Goal: Task Accomplishment & Management: Manage account settings

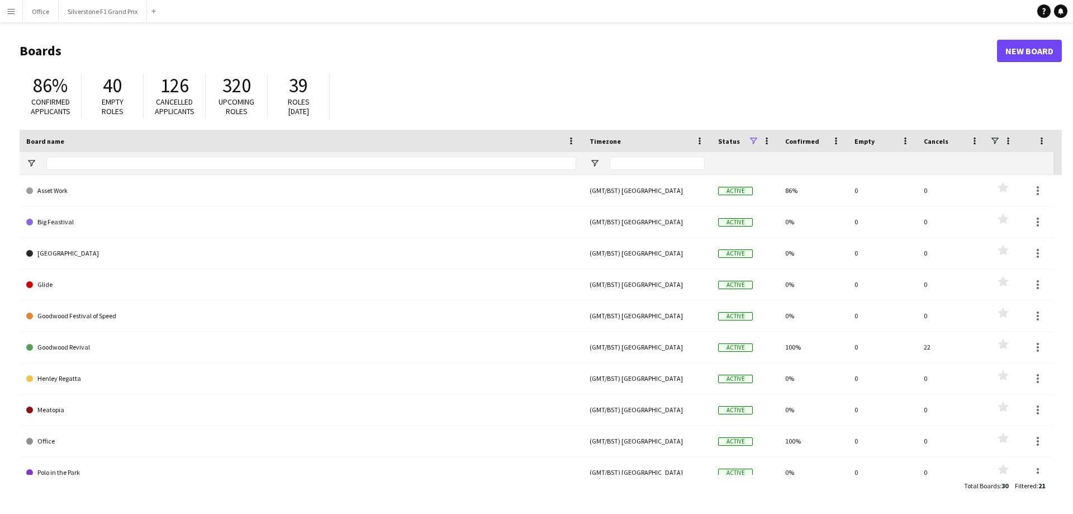
click at [7, 11] on app-icon "Menu" at bounding box center [11, 11] width 9 height 9
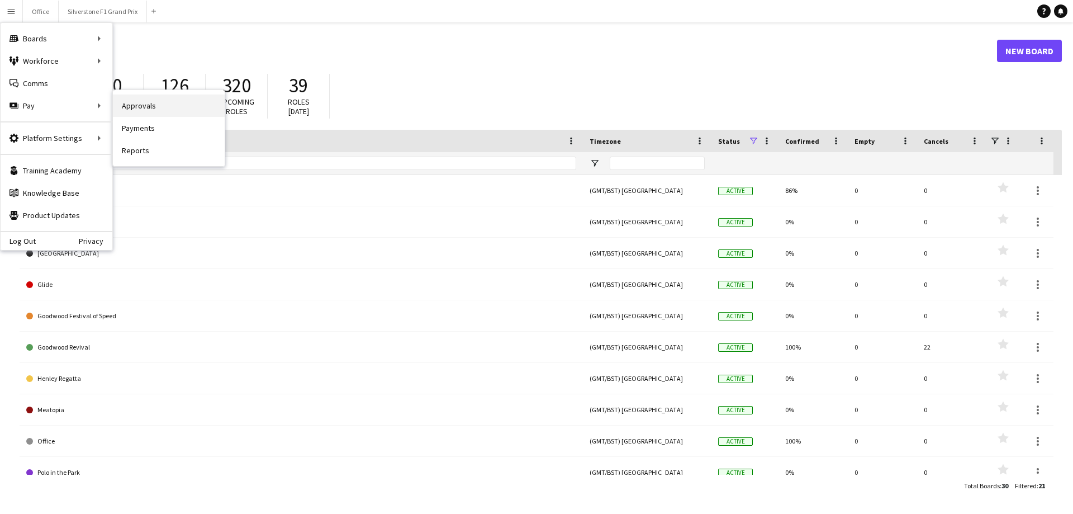
click at [138, 107] on link "Approvals" at bounding box center [169, 105] width 112 height 22
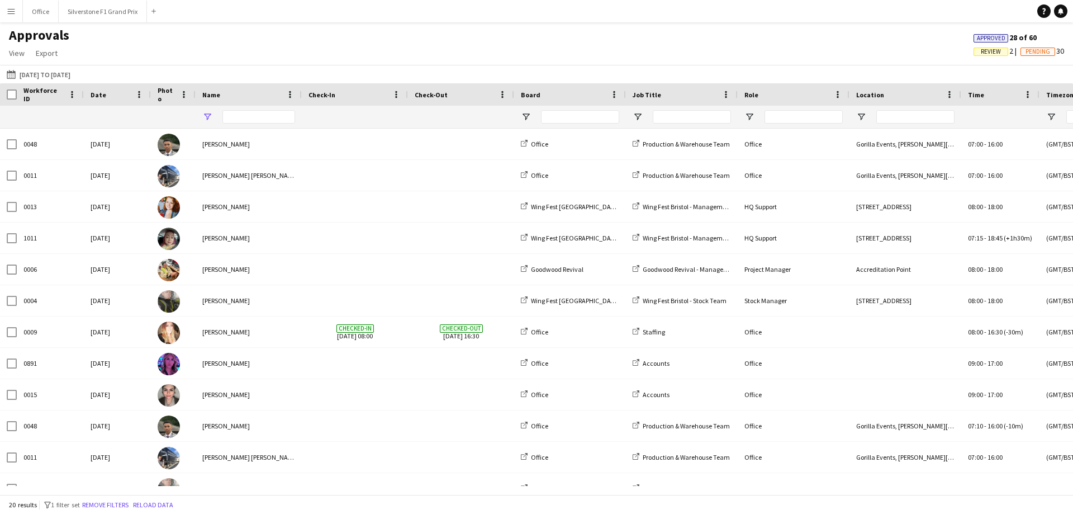
type input "**********"
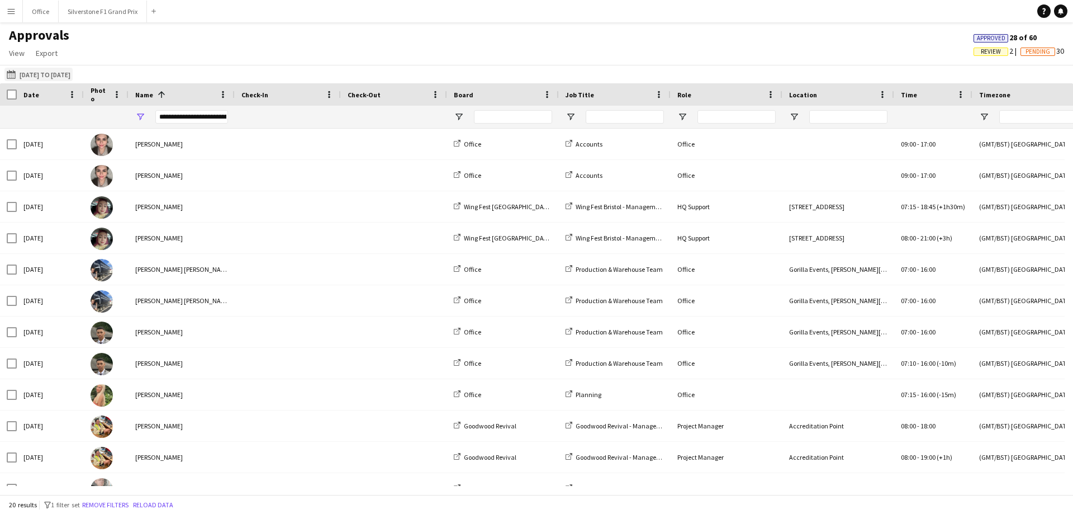
click at [69, 77] on button "[DATE] to [DATE] [DATE] to [DATE]" at bounding box center [38, 74] width 68 height 13
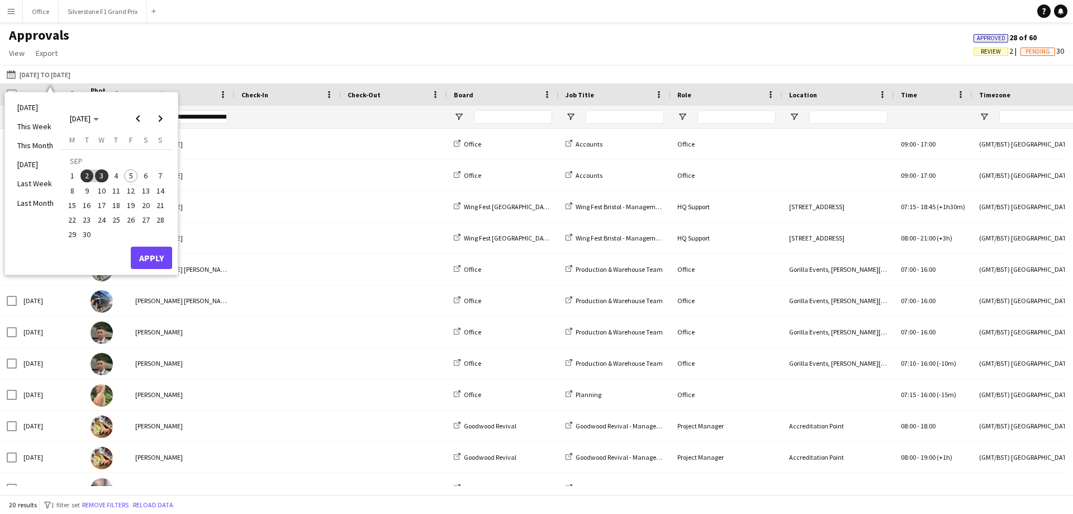
click at [73, 172] on span "1" at bounding box center [71, 175] width 13 height 13
click at [114, 174] on span "4" at bounding box center [116, 175] width 13 height 13
click at [158, 258] on button "Apply" at bounding box center [151, 257] width 41 height 22
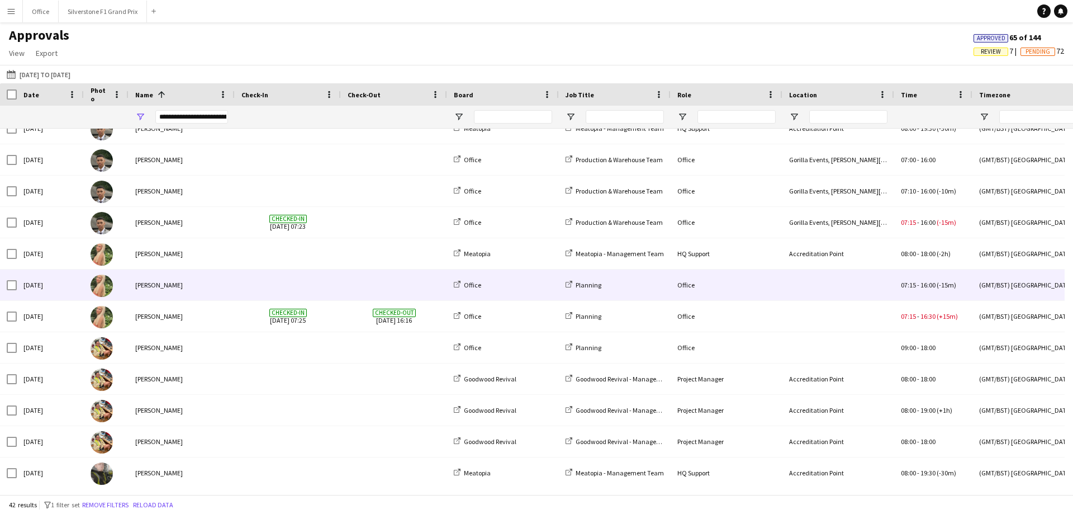
click at [239, 281] on div at bounding box center [288, 284] width 106 height 31
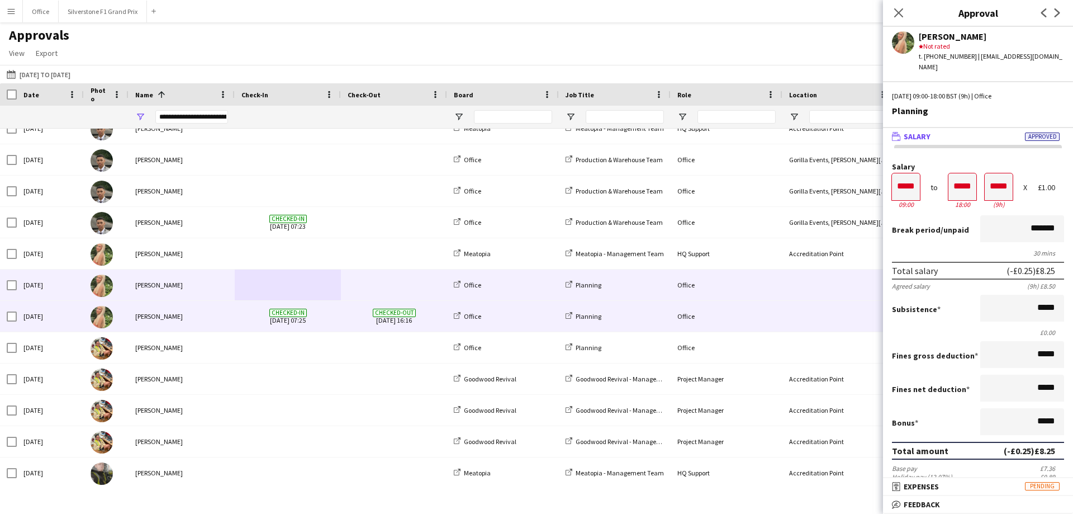
click at [375, 310] on span "Checked-out" at bounding box center [394, 313] width 43 height 8
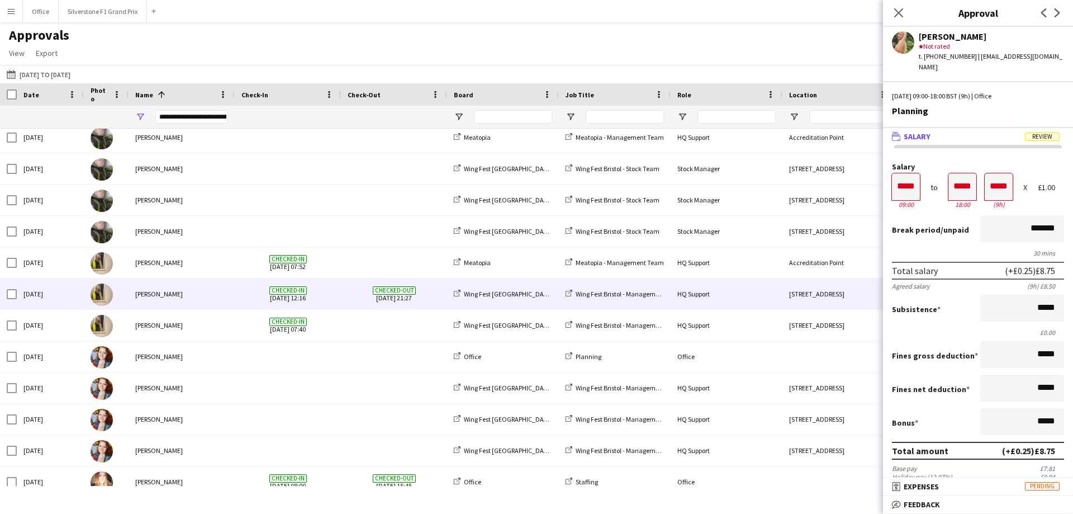
click at [378, 285] on span "Checked-out [DATE] 21:27" at bounding box center [394, 293] width 93 height 31
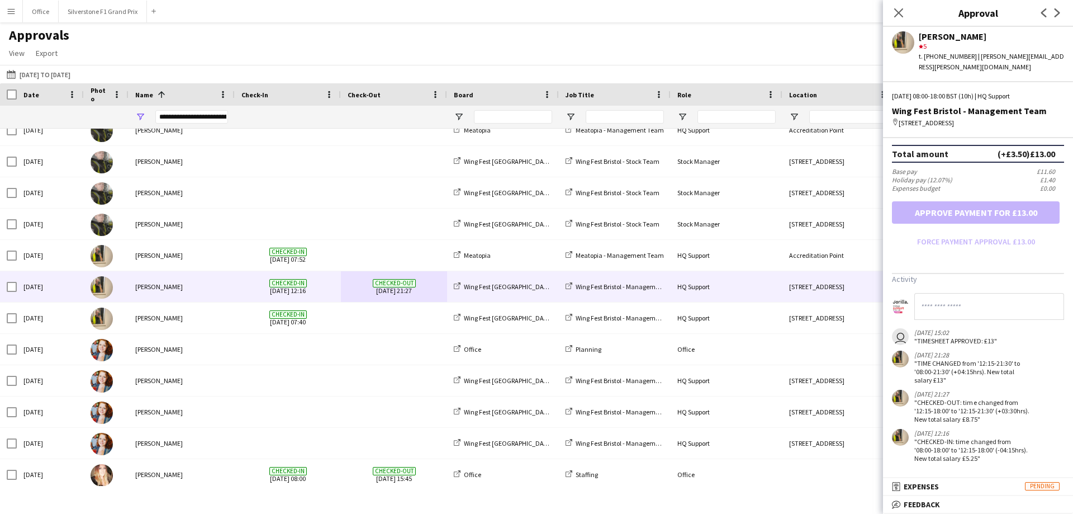
scroll to position [772, 0]
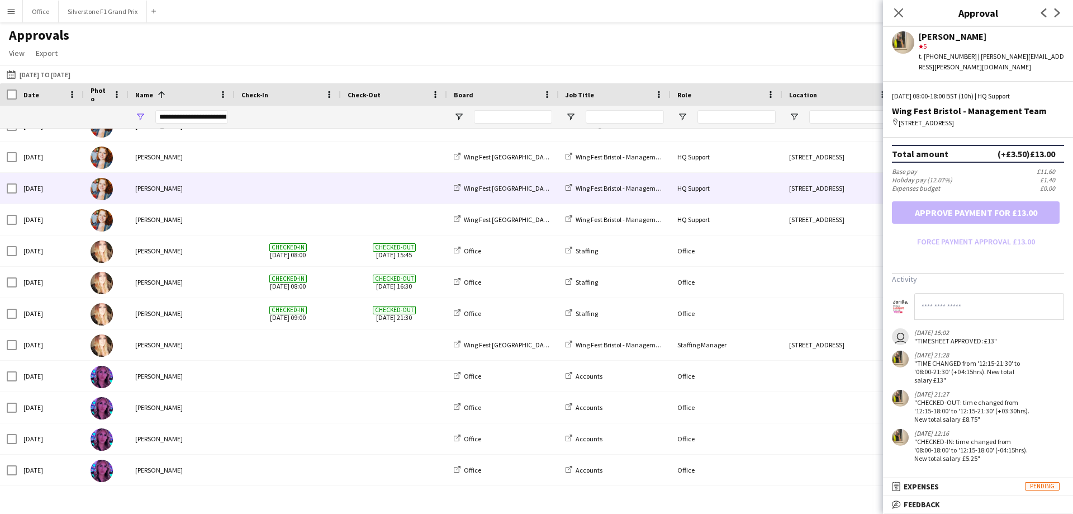
click at [243, 186] on span at bounding box center [287, 188] width 93 height 31
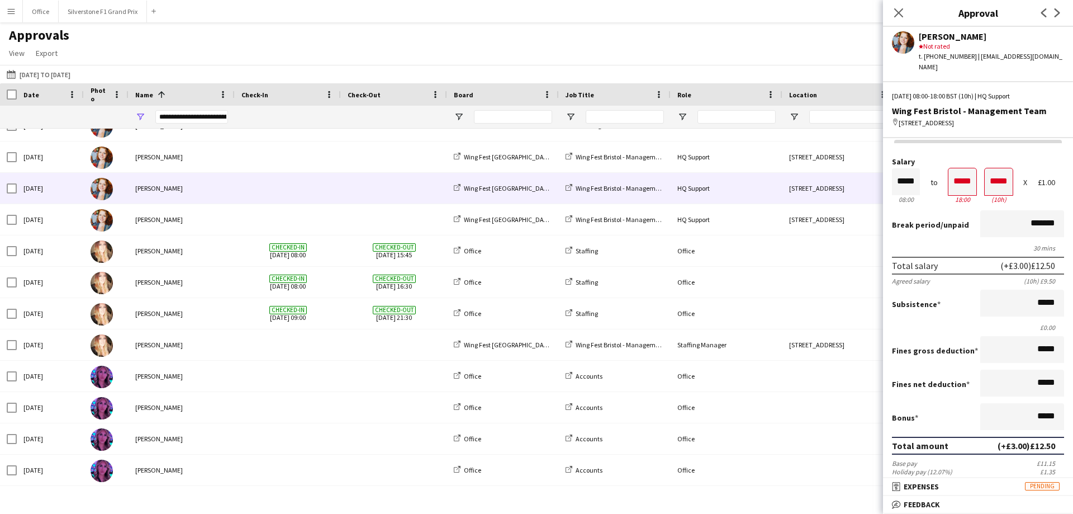
scroll to position [0, 0]
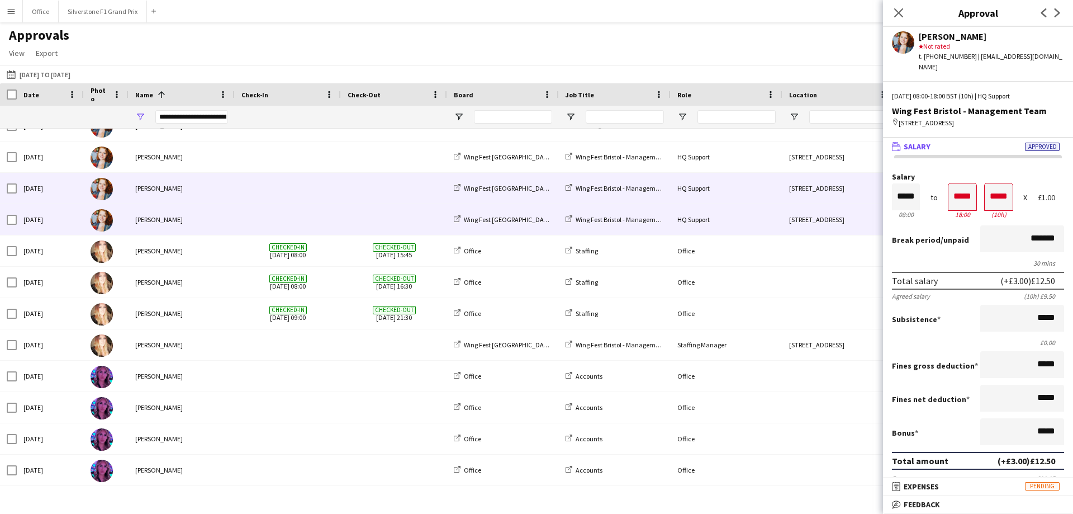
click at [398, 227] on span at bounding box center [394, 219] width 93 height 31
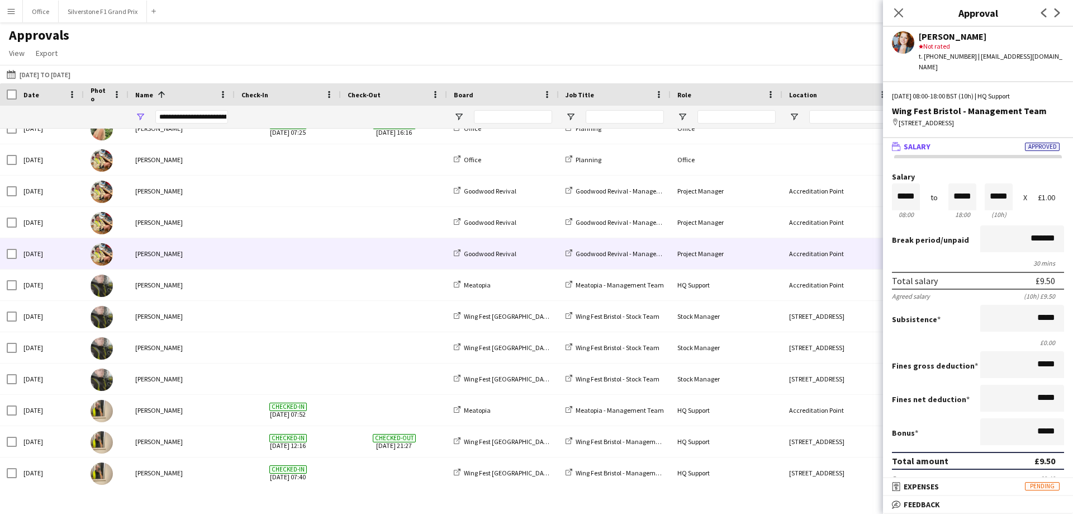
scroll to position [555, 0]
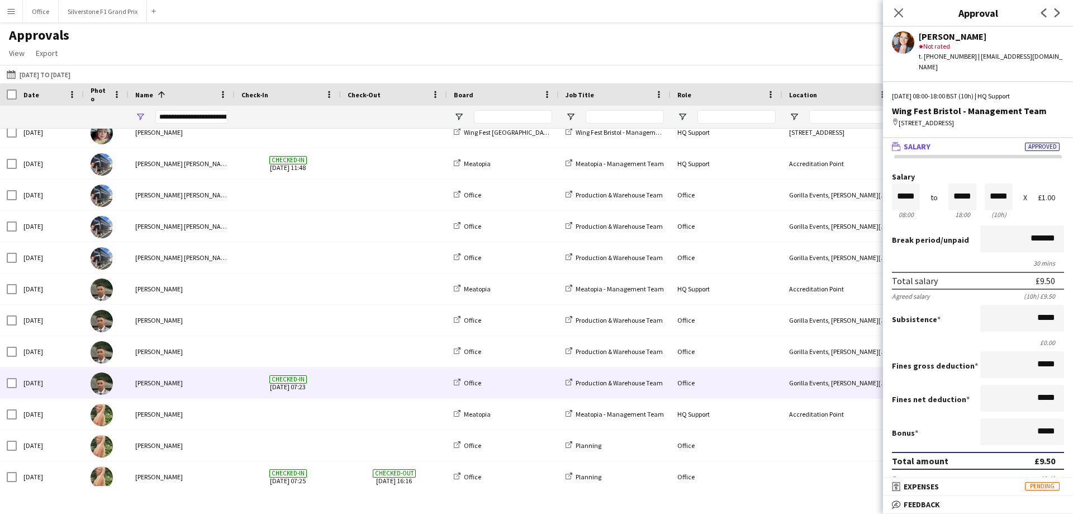
click at [366, 393] on span at bounding box center [394, 382] width 93 height 31
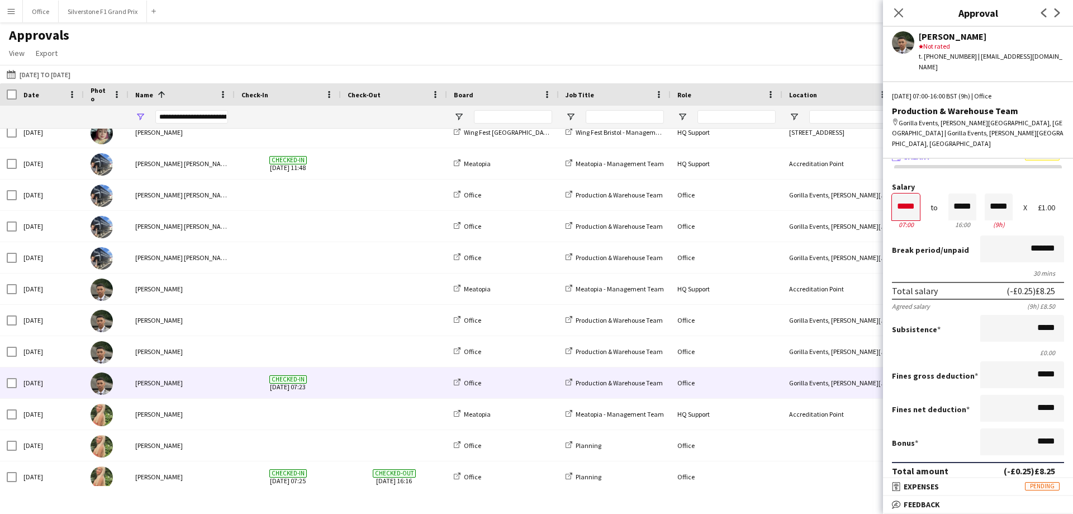
scroll to position [0, 0]
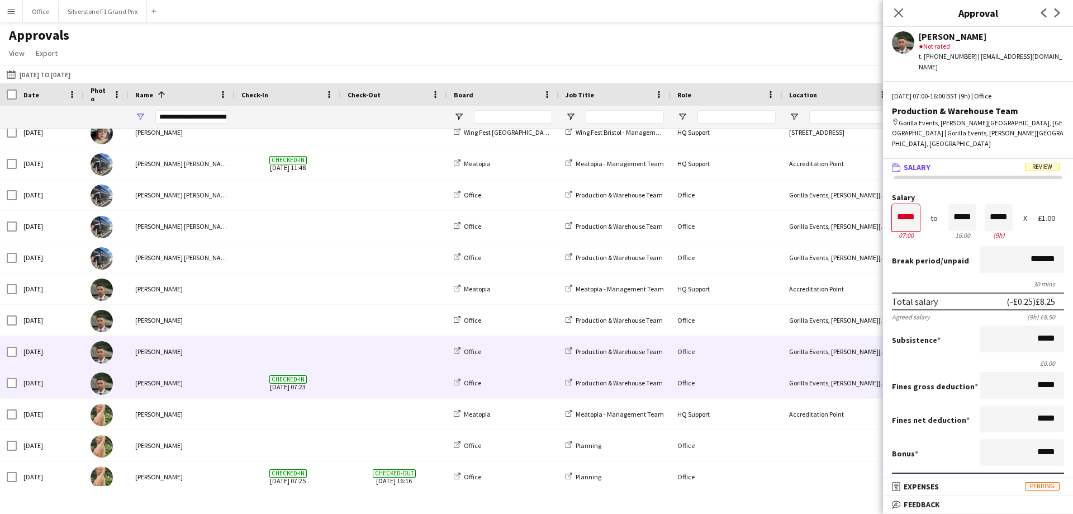
click at [381, 337] on span at bounding box center [394, 351] width 93 height 31
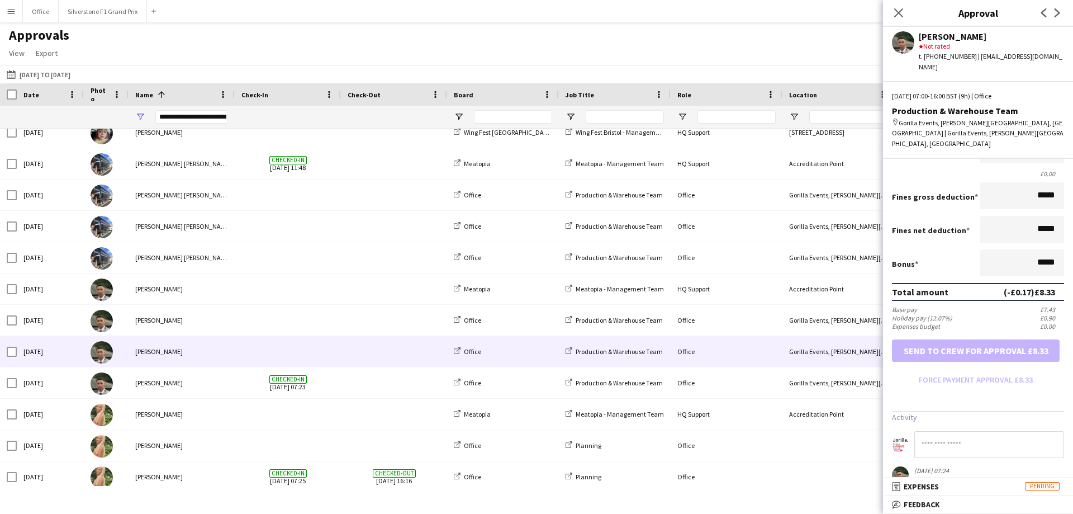
scroll to position [206, 0]
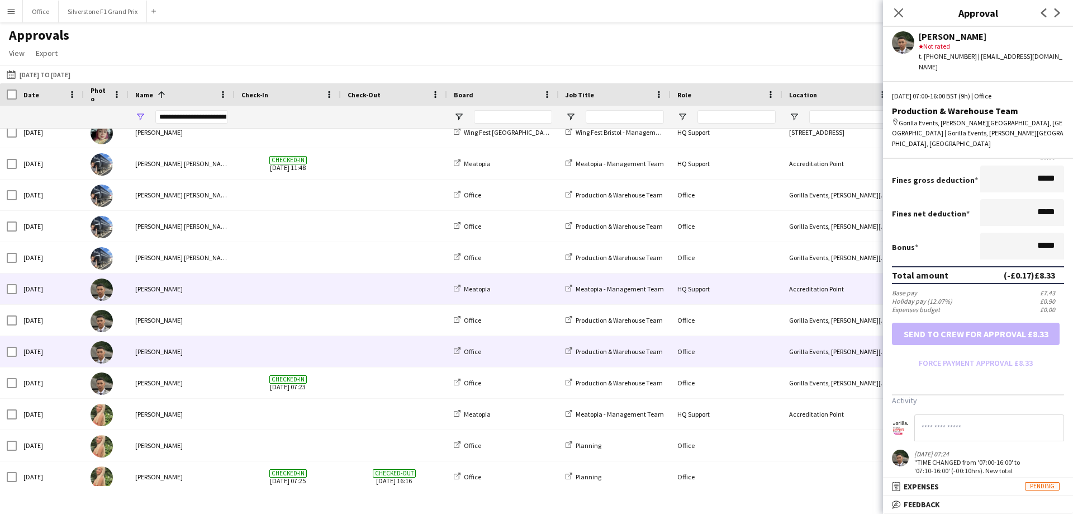
click at [314, 297] on span at bounding box center [287, 288] width 93 height 31
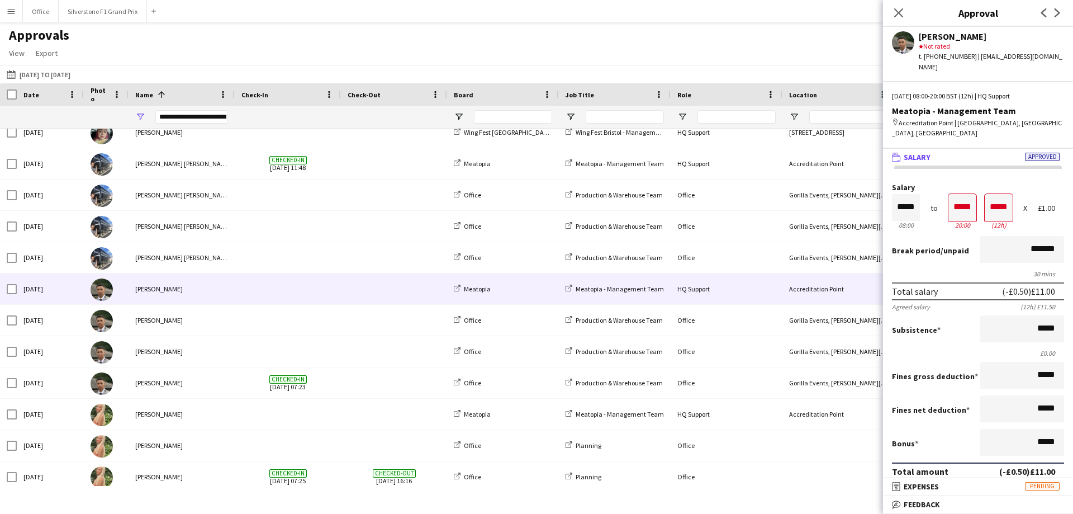
scroll to position [219, 0]
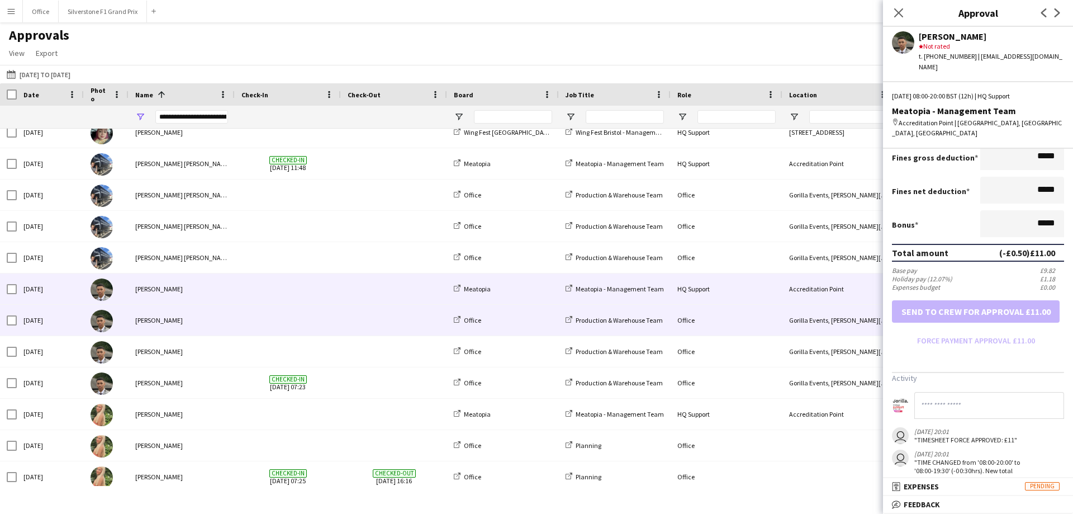
click at [367, 317] on span at bounding box center [394, 320] width 93 height 31
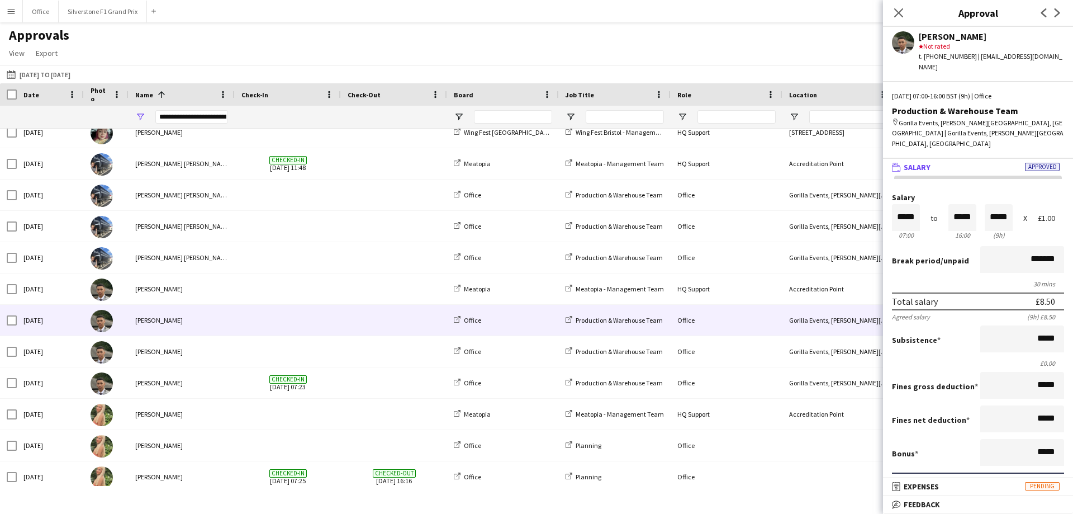
scroll to position [1, 0]
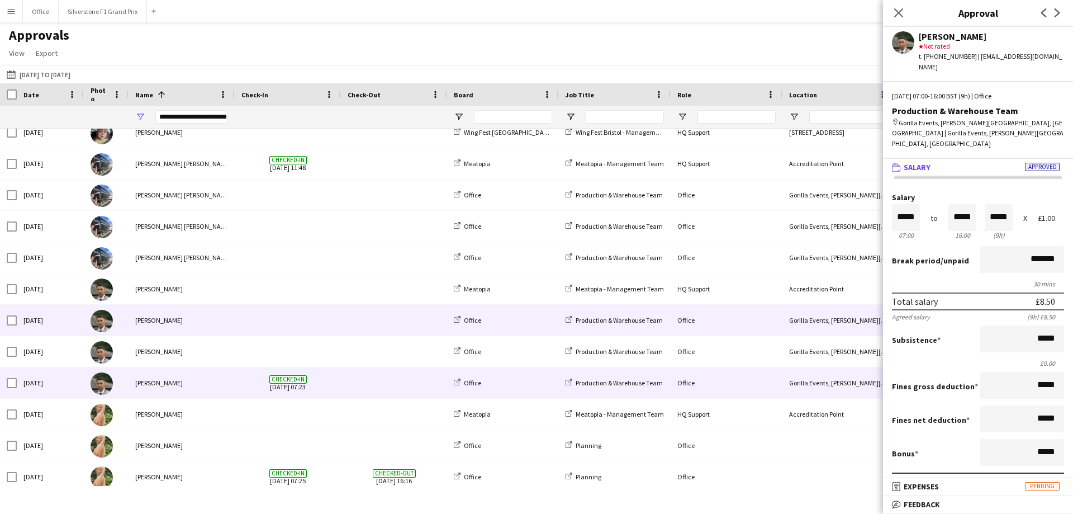
click at [335, 372] on div "Checked-in [DATE] 07:23" at bounding box center [288, 382] width 106 height 31
